Goal: Information Seeking & Learning: Learn about a topic

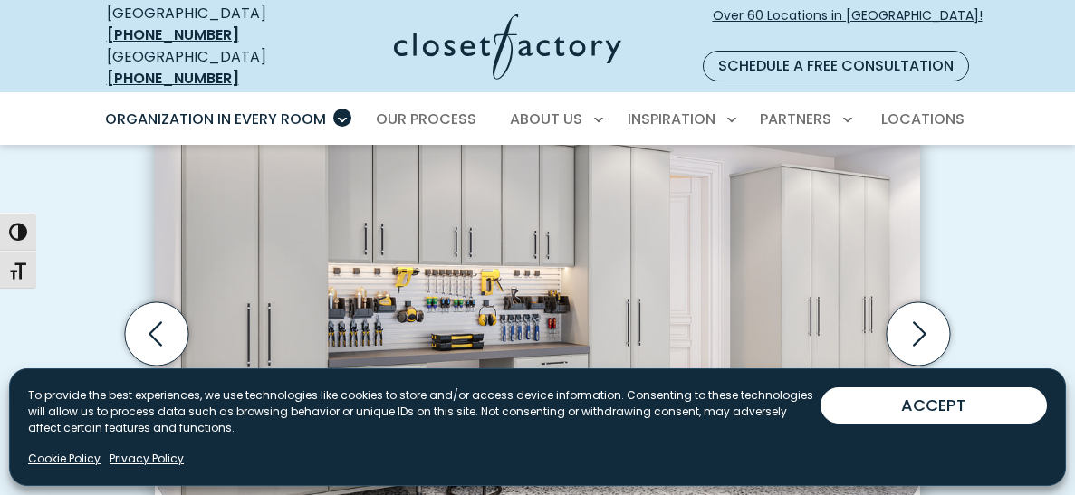
click at [951, 414] on button "ACCEPT" at bounding box center [934, 406] width 226 height 36
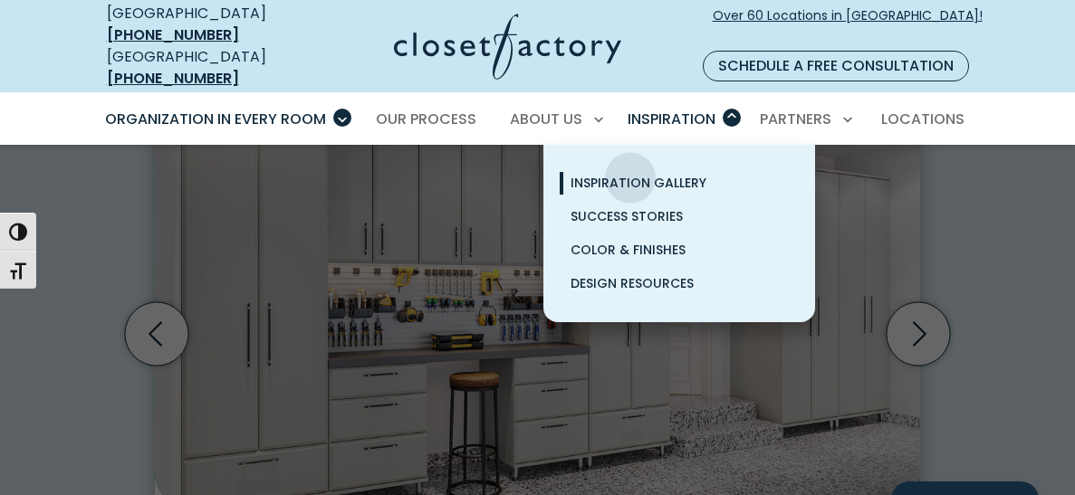
click at [630, 174] on span "Inspiration Gallery" at bounding box center [639, 183] width 136 height 18
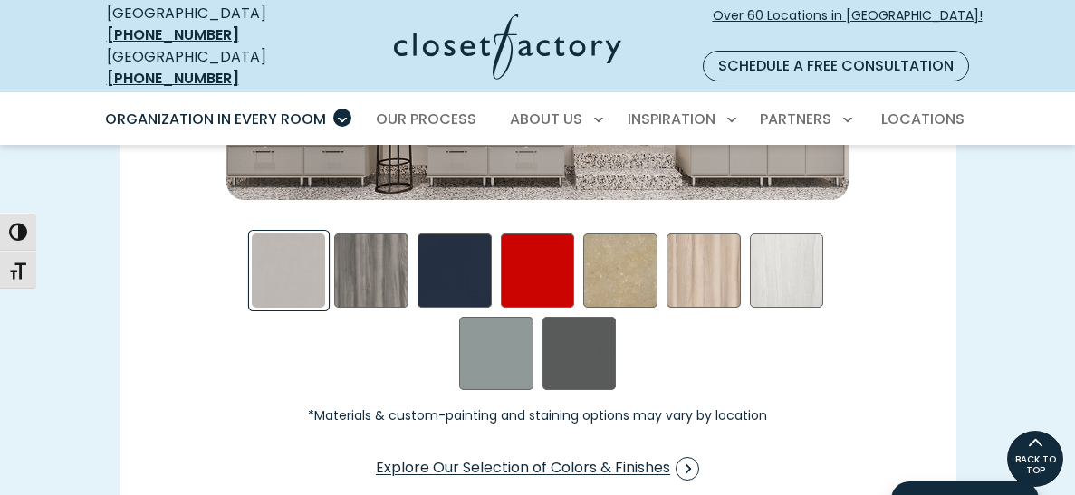
scroll to position [2590, 0]
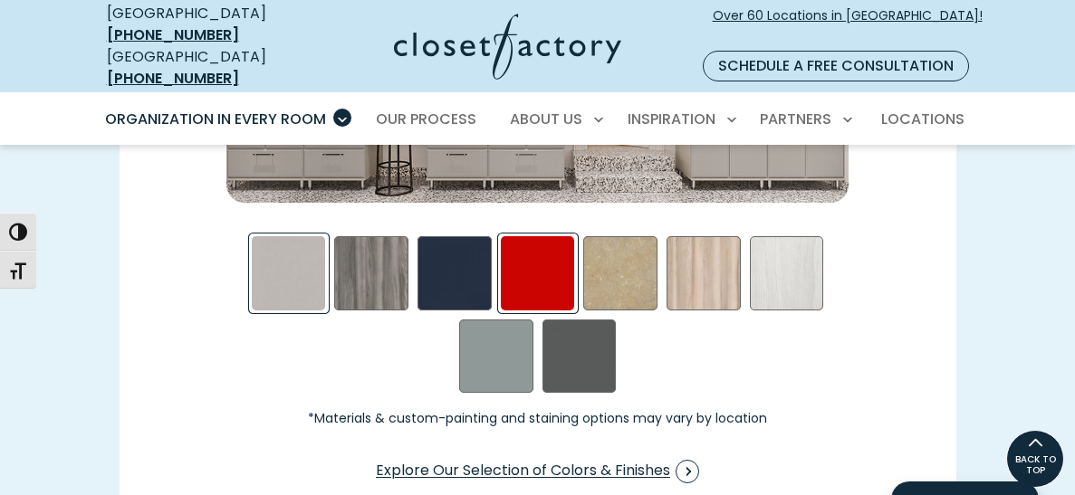
click at [533, 263] on div "Red - High Gloss Swatch" at bounding box center [538, 273] width 74 height 74
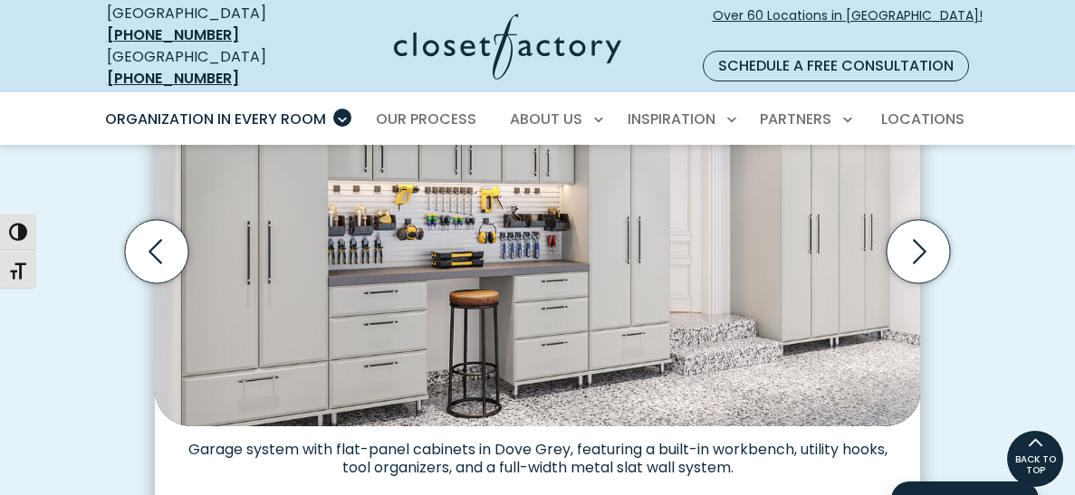
scroll to position [605, 0]
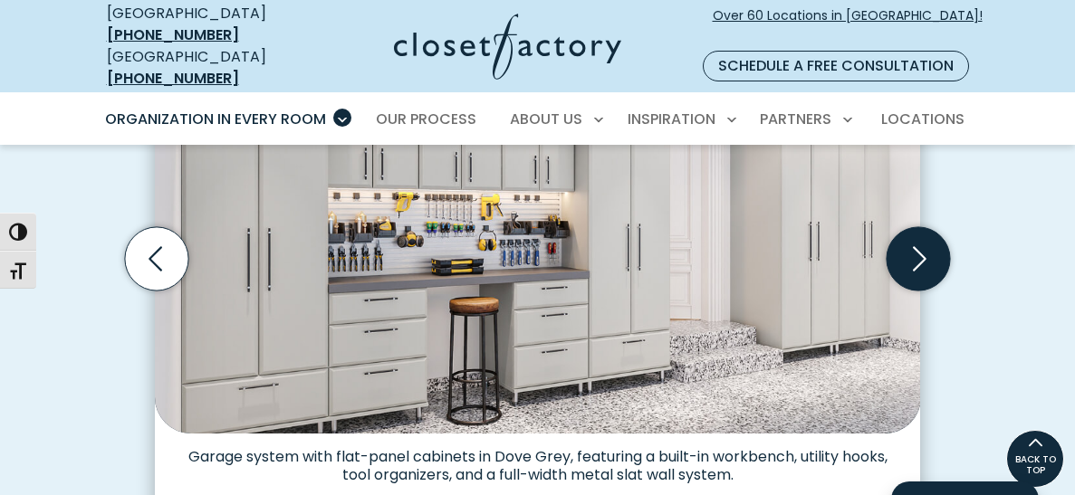
click at [929, 234] on icon "Next slide" at bounding box center [918, 258] width 63 height 63
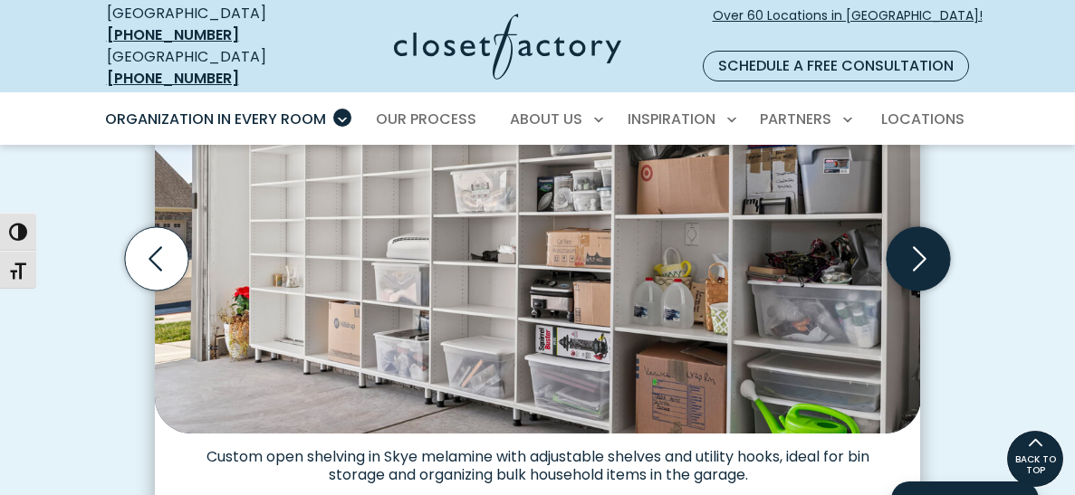
click at [929, 234] on icon "Next slide" at bounding box center [918, 258] width 63 height 63
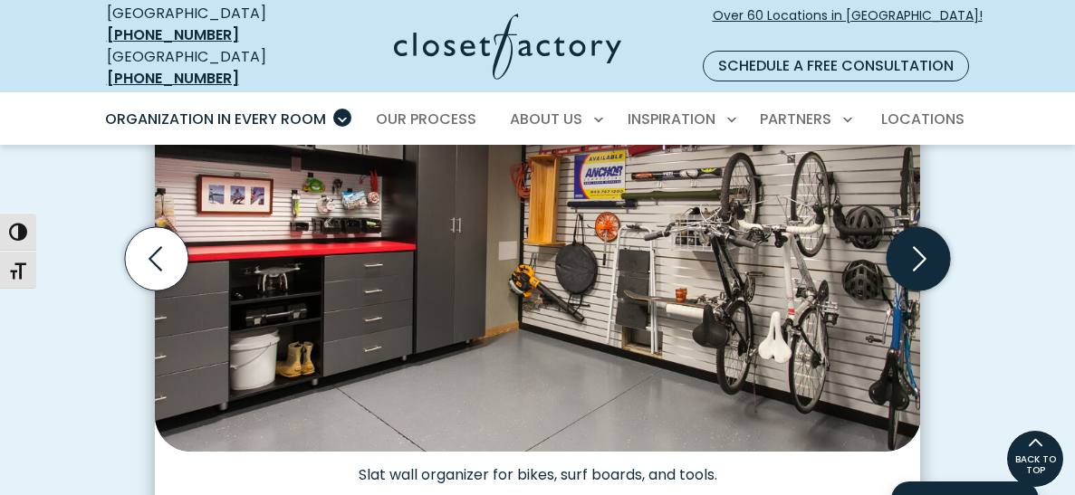
click at [929, 234] on icon "Next slide" at bounding box center [918, 258] width 63 height 63
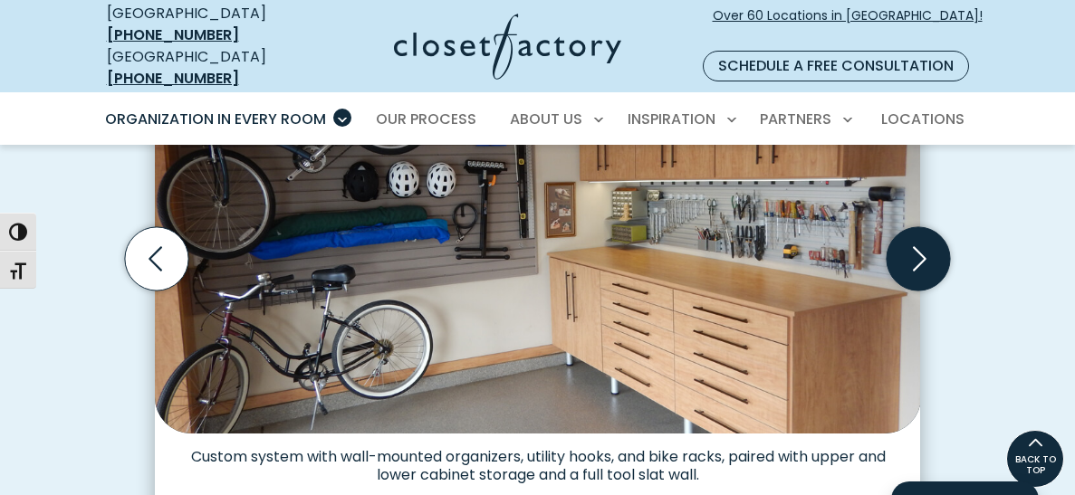
click at [929, 234] on icon "Next slide" at bounding box center [918, 258] width 63 height 63
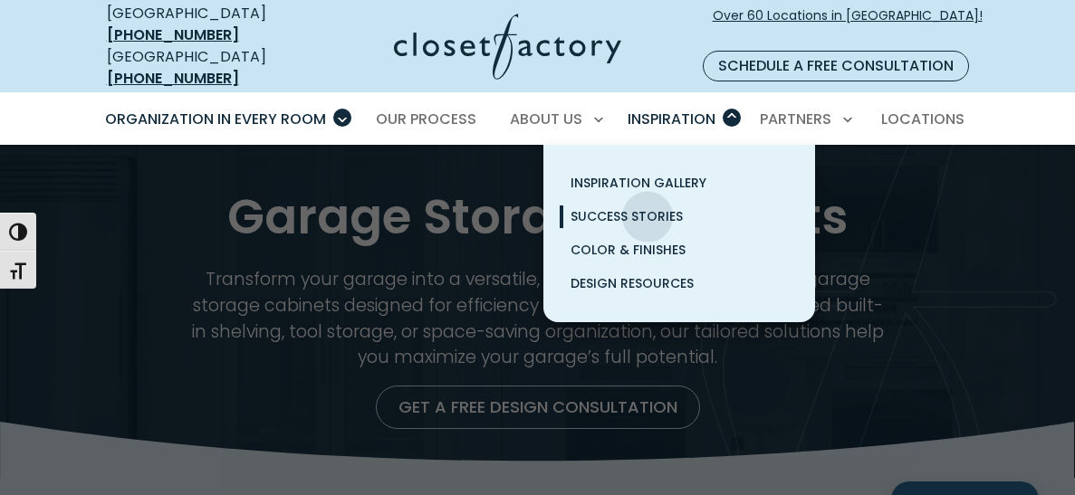
click at [648, 207] on span "Success Stories" at bounding box center [627, 216] width 112 height 18
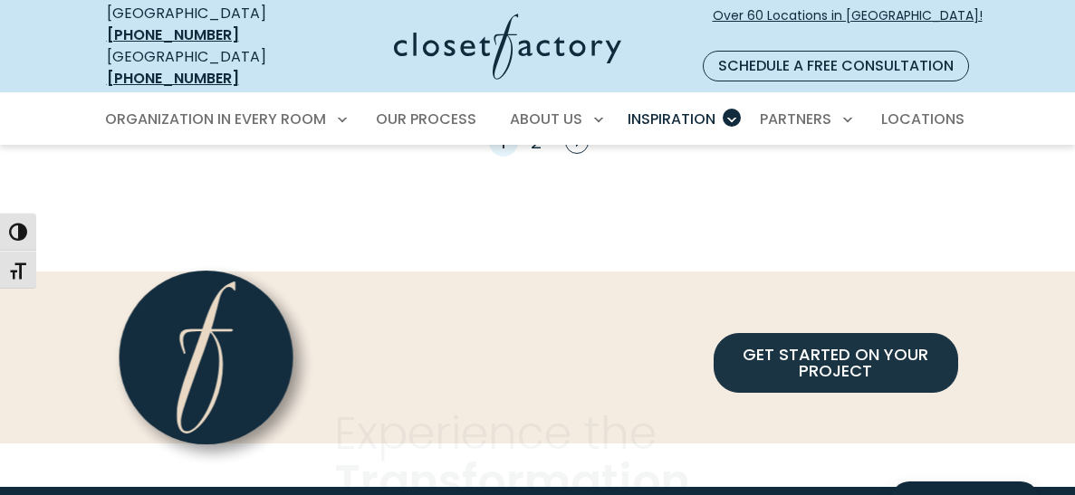
scroll to position [1801, 0]
